Goal: Transaction & Acquisition: Obtain resource

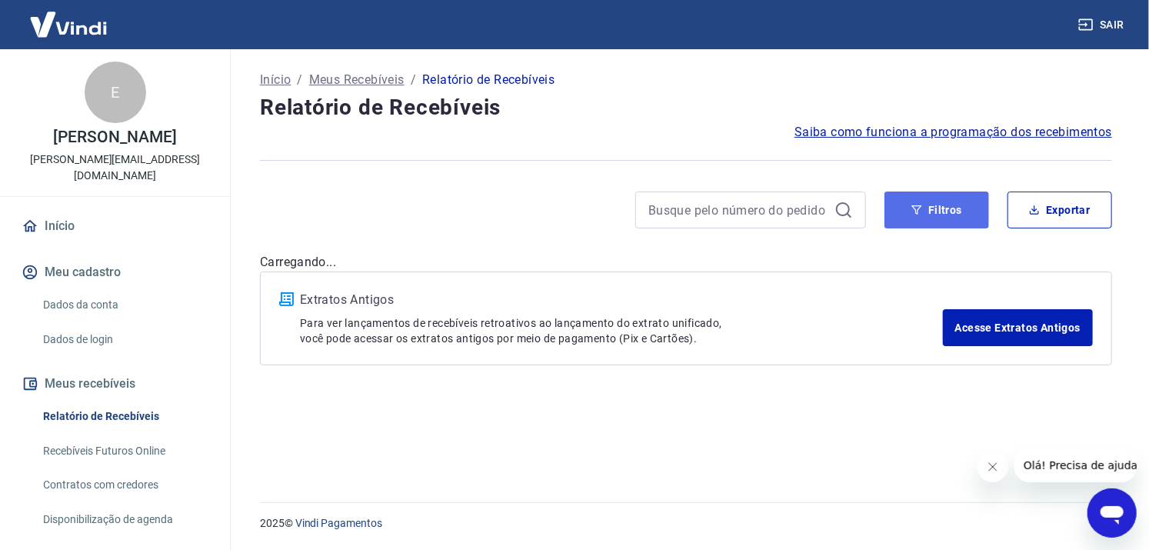
click at [937, 216] on button "Filtros" at bounding box center [936, 210] width 105 height 37
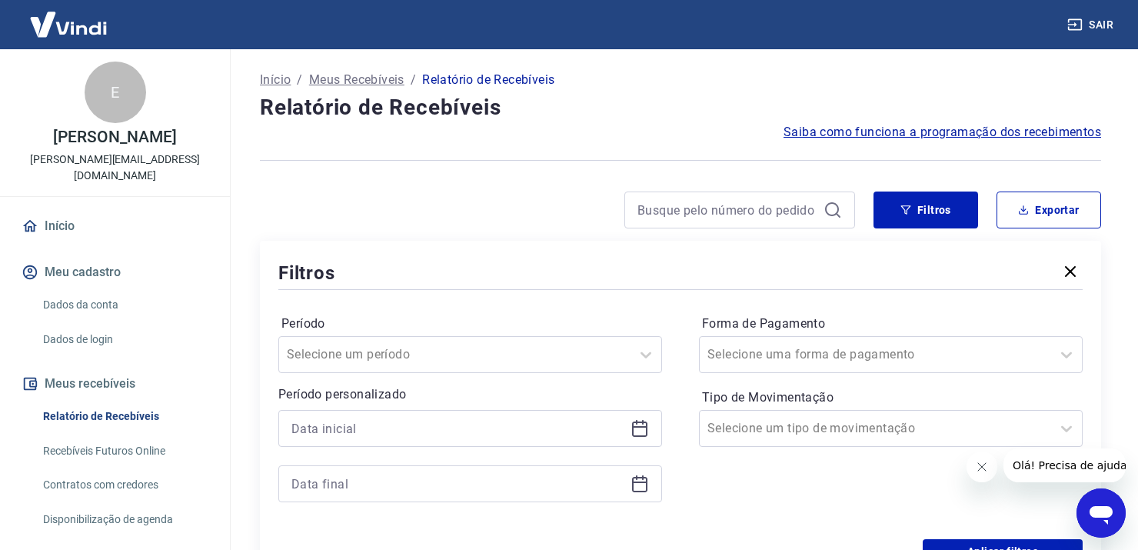
click at [639, 433] on icon at bounding box center [640, 428] width 18 height 18
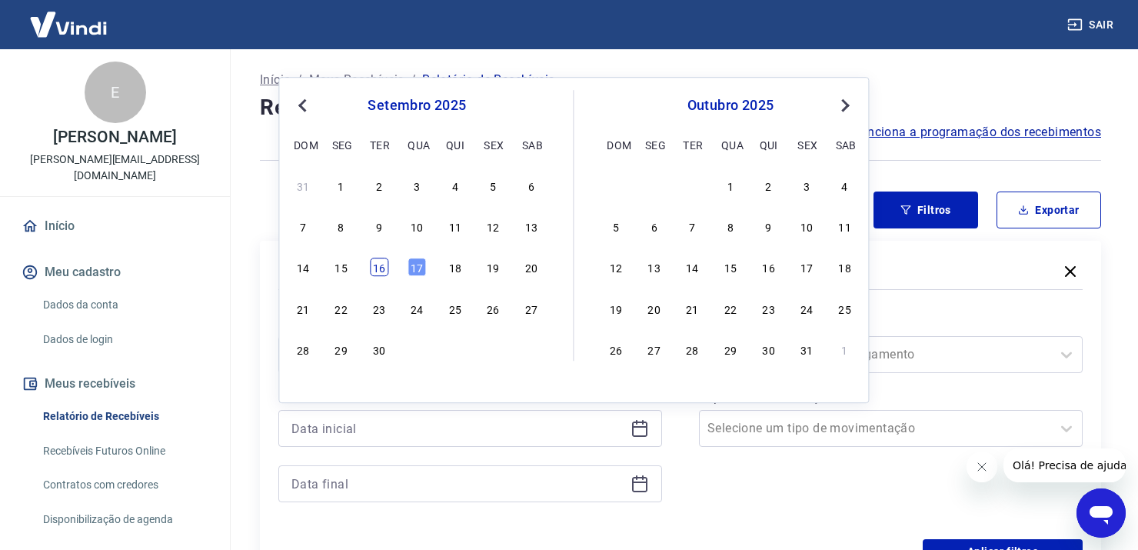
click at [375, 266] on div "16" at bounding box center [379, 267] width 18 height 18
type input "[DATE]"
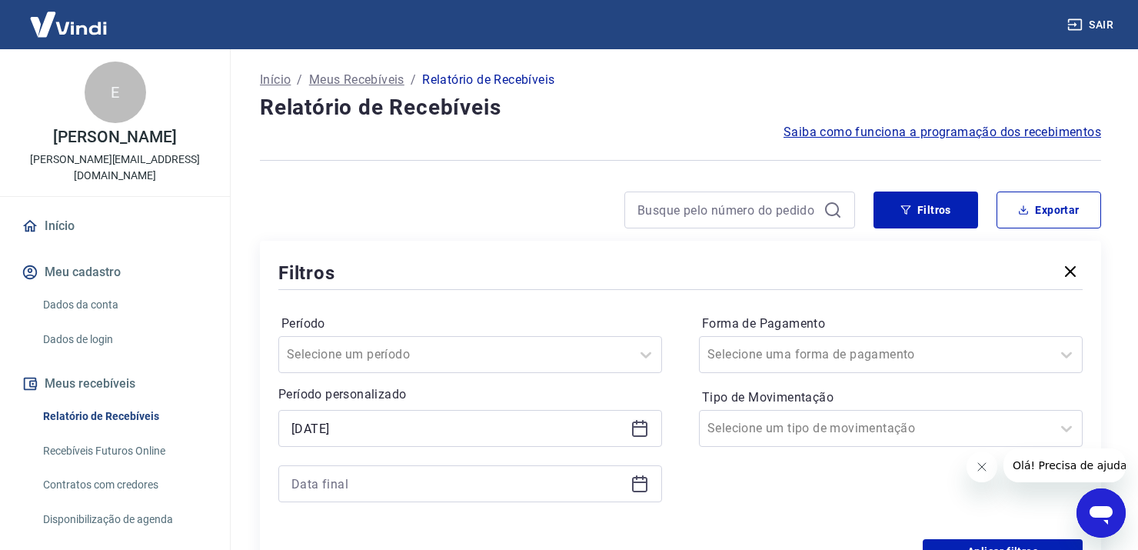
click at [635, 484] on icon at bounding box center [640, 484] width 18 height 18
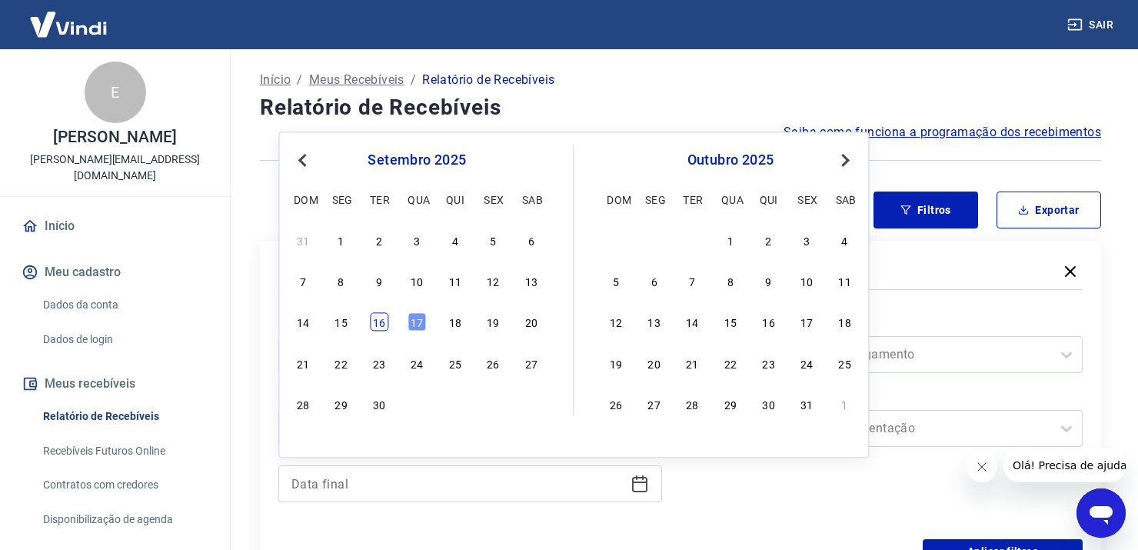
click at [381, 323] on div "16" at bounding box center [379, 322] width 18 height 18
type input "[DATE]"
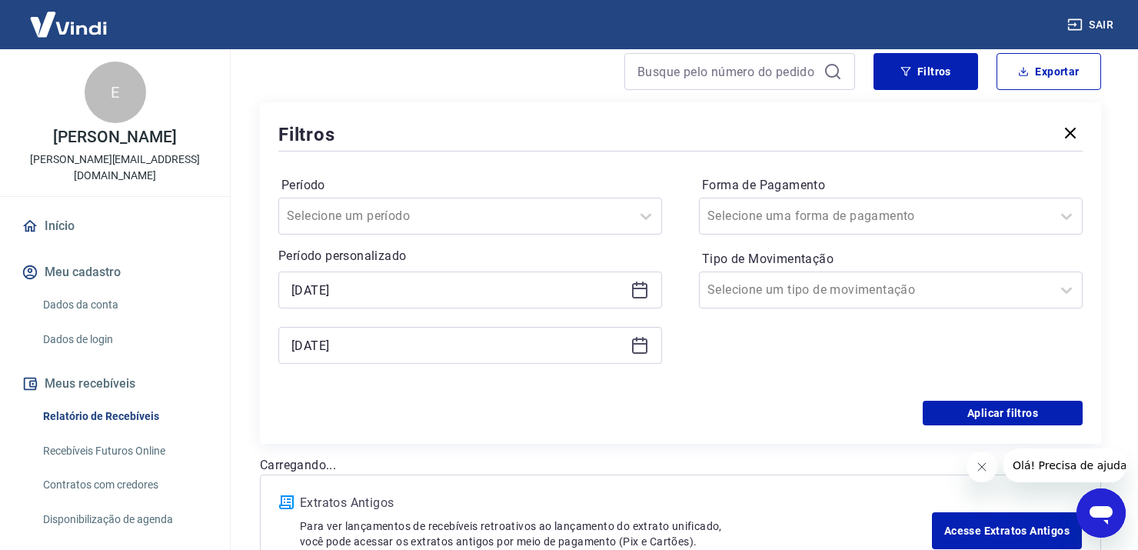
scroll to position [231, 0]
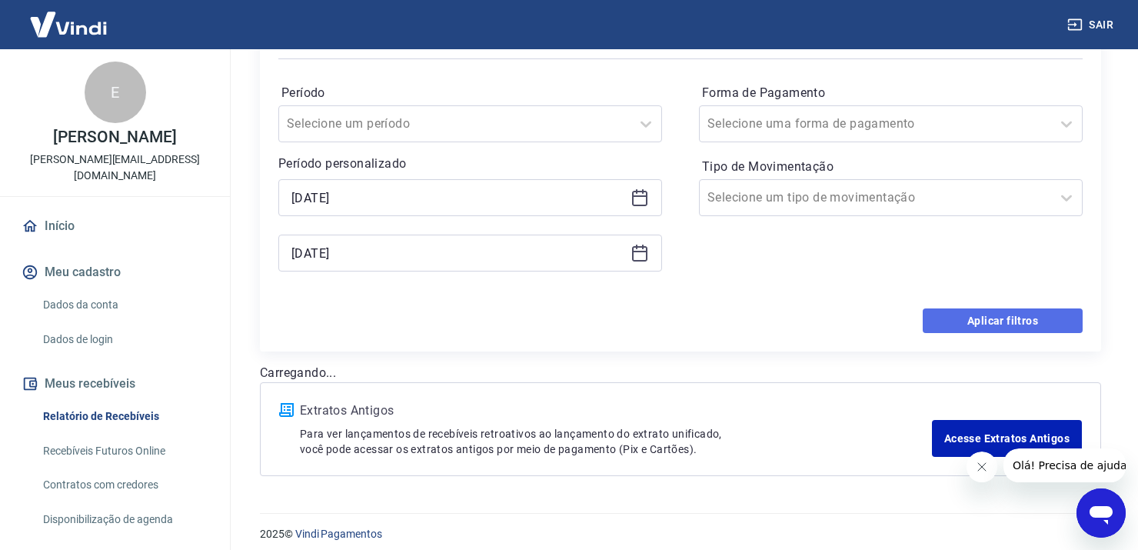
click at [1011, 310] on button "Aplicar filtros" at bounding box center [1003, 320] width 160 height 25
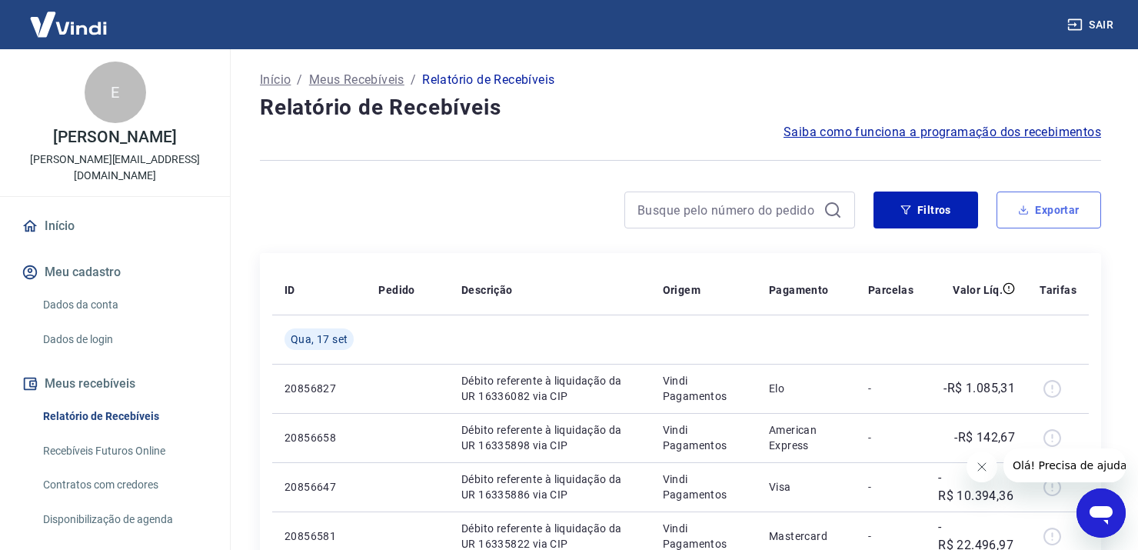
click at [1075, 212] on button "Exportar" at bounding box center [1049, 210] width 105 height 37
type input "[DATE]"
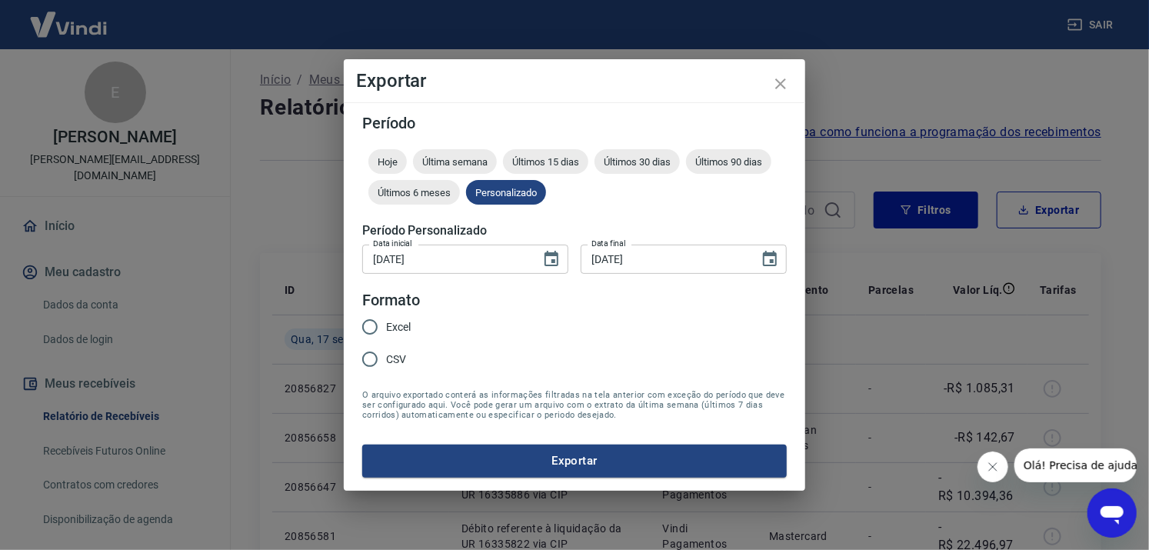
drag, startPoint x: 409, startPoint y: 328, endPoint x: 448, endPoint y: 370, distance: 57.1
click at [408, 328] on span "Excel" at bounding box center [398, 327] width 25 height 16
click at [386, 328] on input "Excel" at bounding box center [370, 327] width 32 height 32
radio input "true"
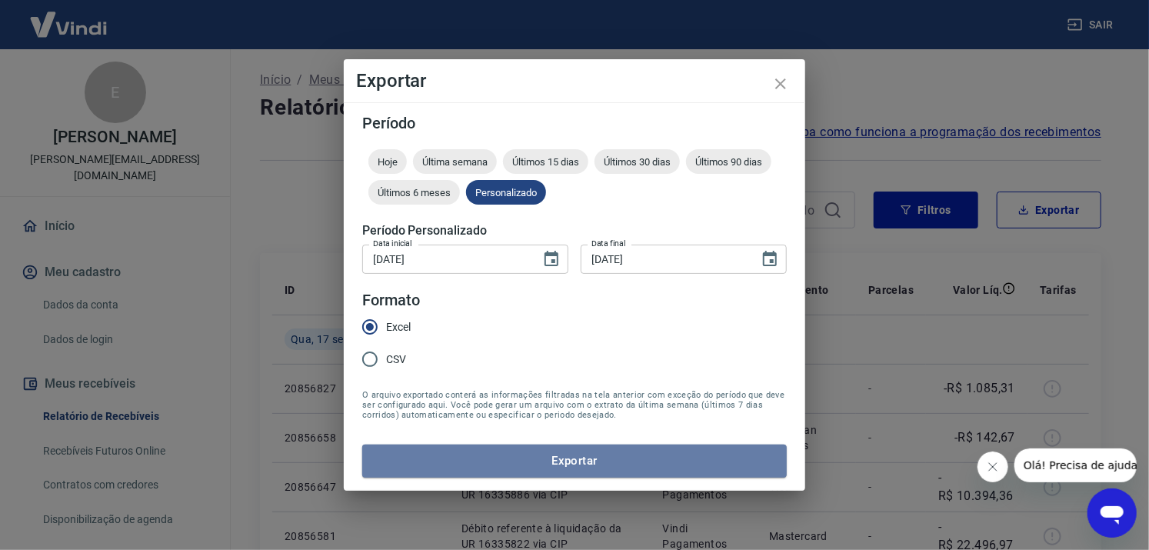
drag, startPoint x: 603, startPoint y: 470, endPoint x: 616, endPoint y: 479, distance: 16.0
click at [604, 469] on button "Exportar" at bounding box center [574, 461] width 425 height 32
